Goal: Check status: Check status

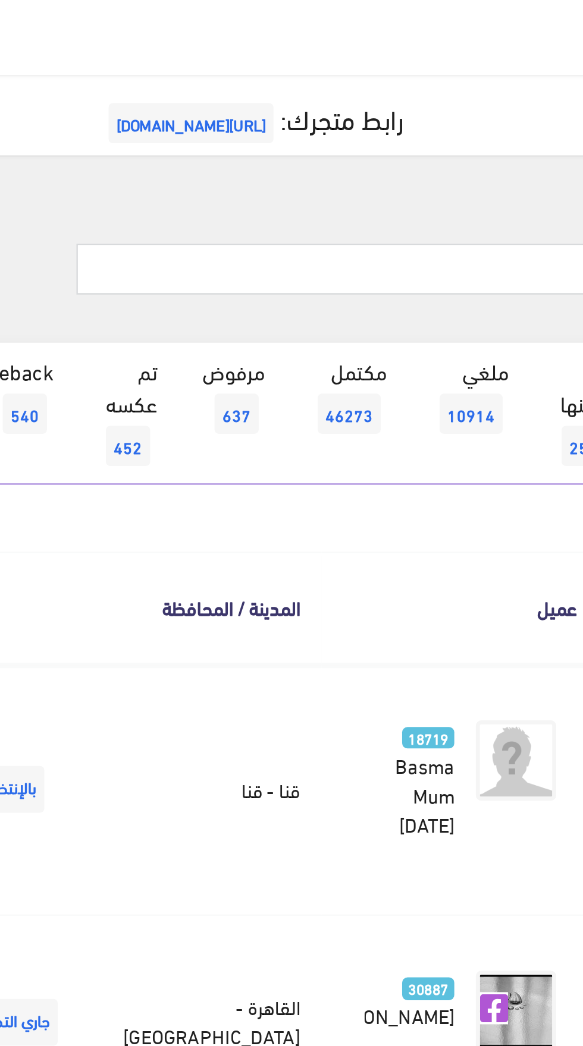
scroll to position [0, -31]
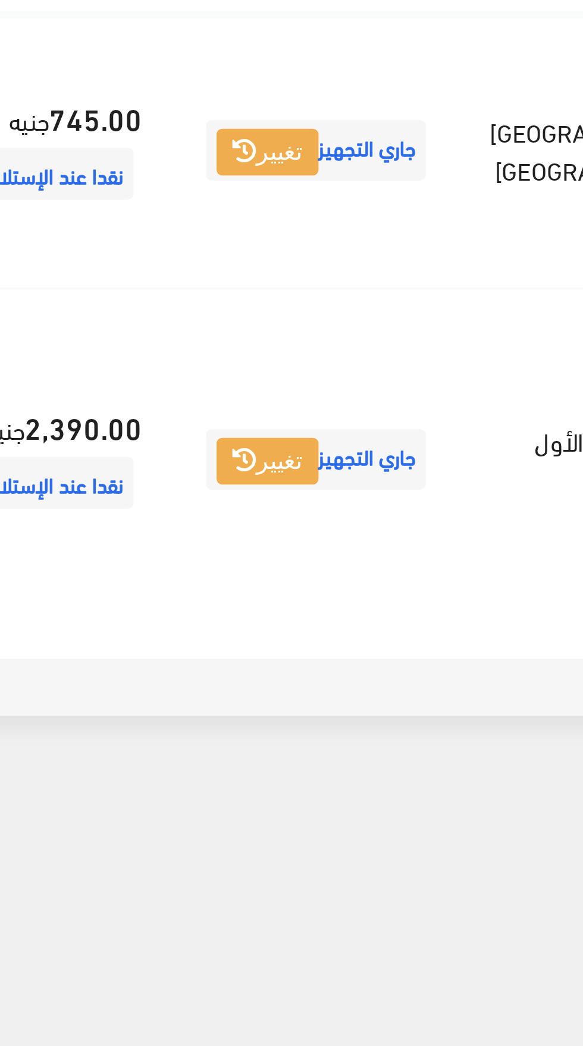
scroll to position [0, -31]
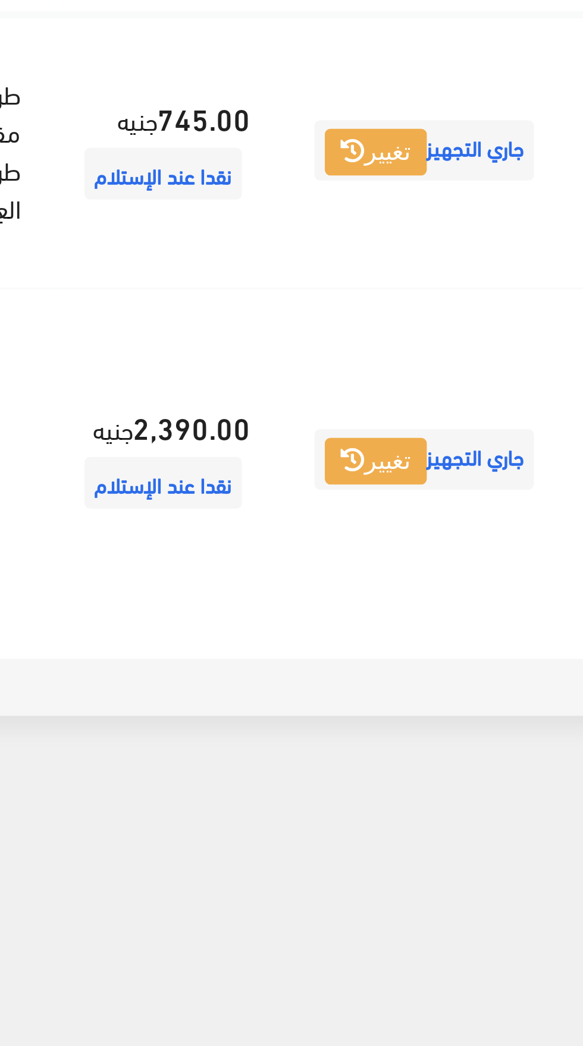
scroll to position [0, -31]
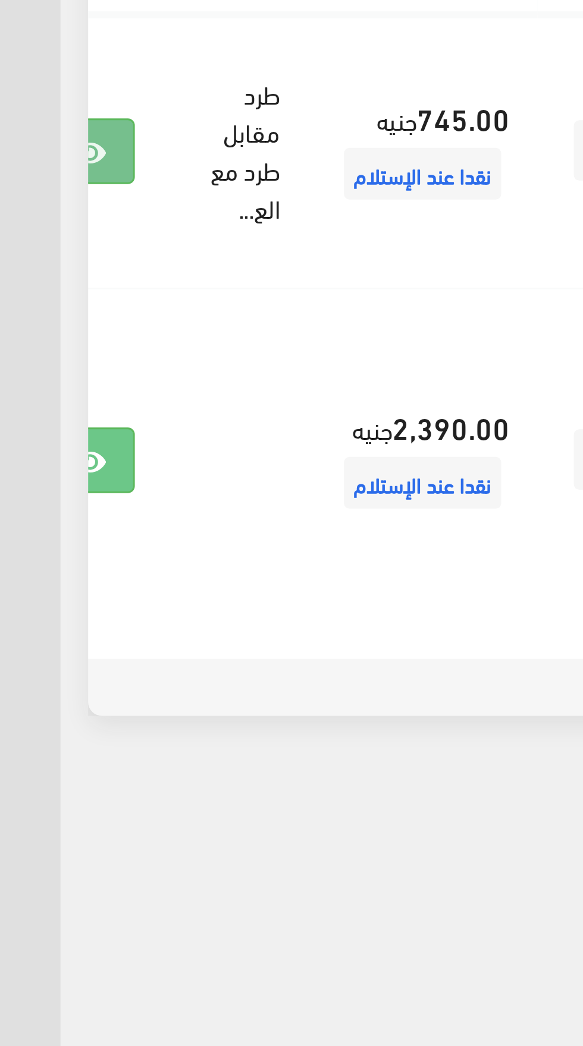
click at [46, 354] on link at bounding box center [30, 342] width 31 height 23
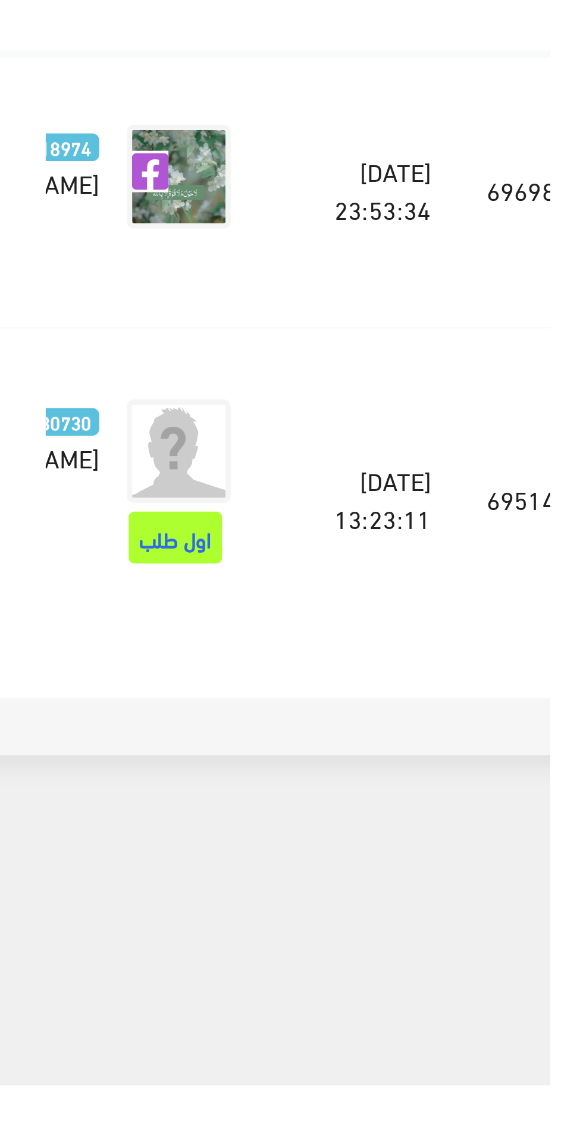
scroll to position [0, -31]
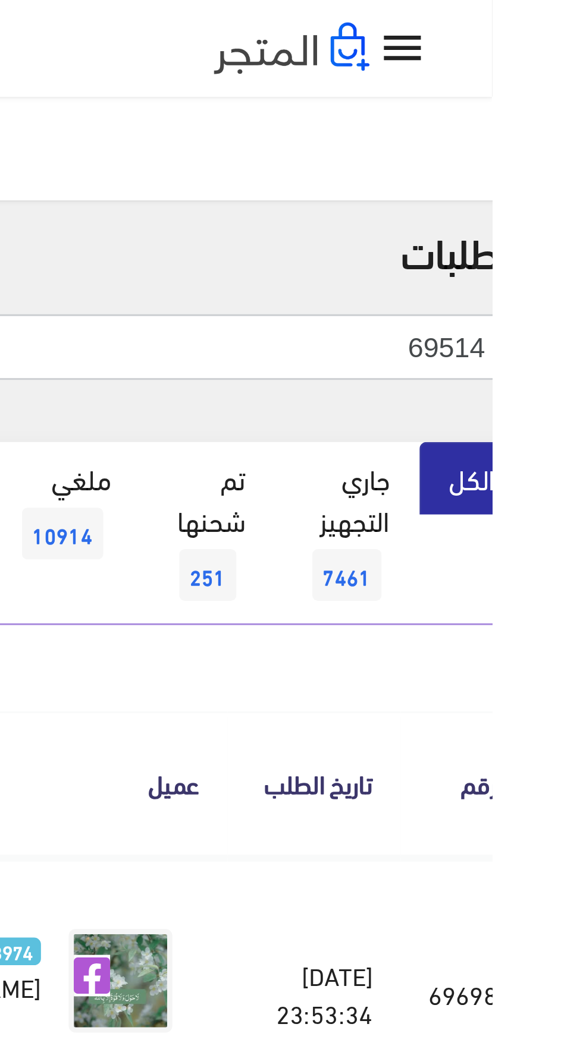
click at [512, 115] on input "69514" at bounding box center [424, 119] width 328 height 23
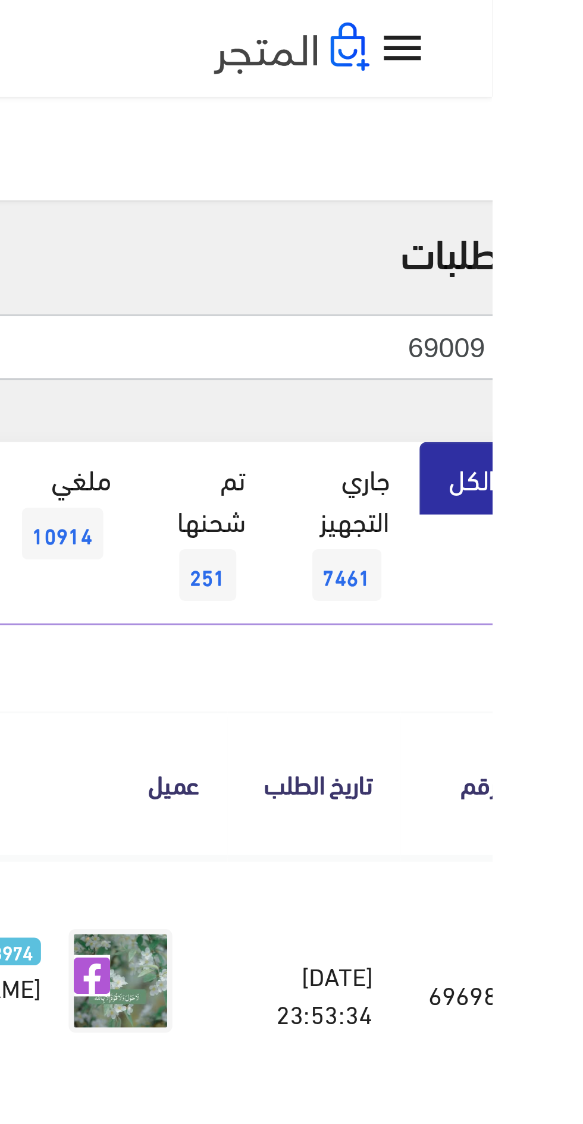
type input "69009"
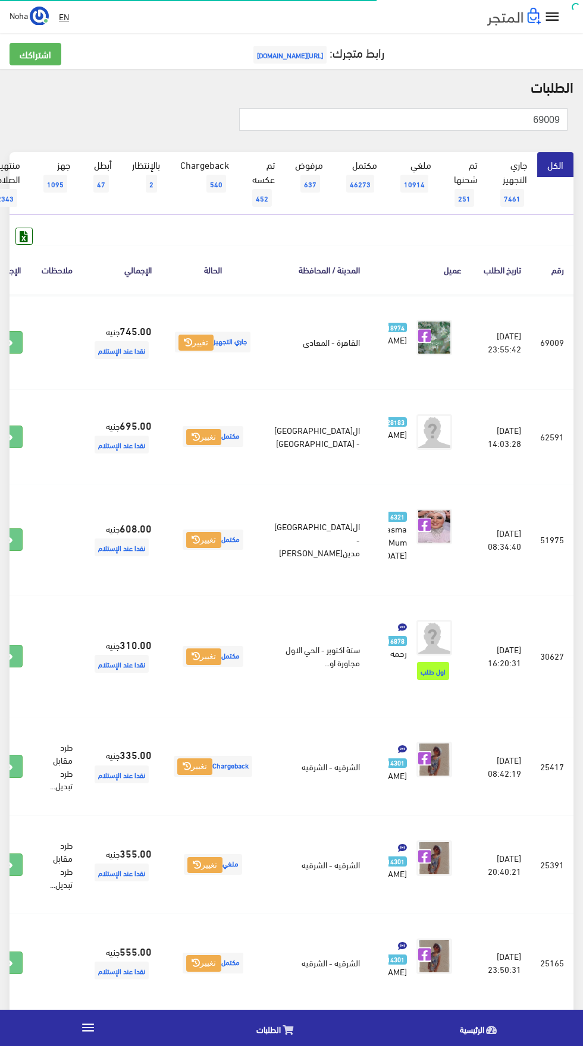
scroll to position [0, -31]
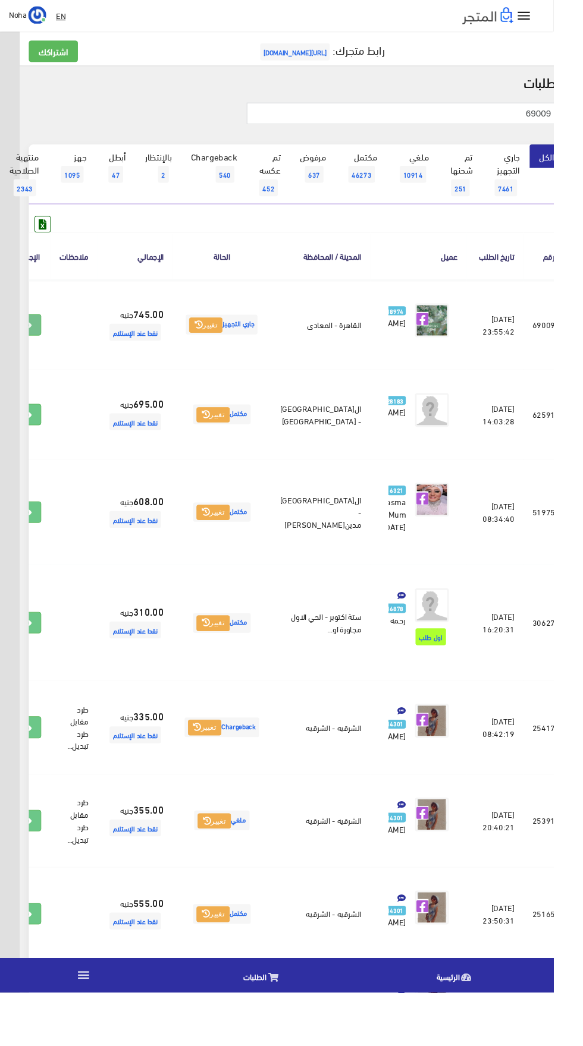
click at [33, 348] on icon at bounding box center [28, 343] width 11 height 10
